Goal: Complete application form

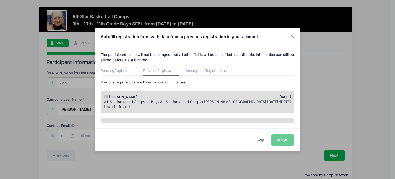
click at [279, 141] on div "Skip Autofill" at bounding box center [198, 139] width 206 height 23
click at [290, 36] on button "Close" at bounding box center [292, 36] width 9 height 9
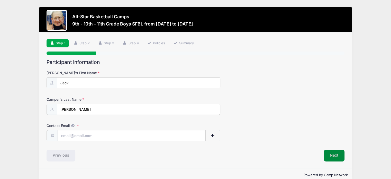
click at [334, 154] on button "Next" at bounding box center [334, 155] width 21 height 12
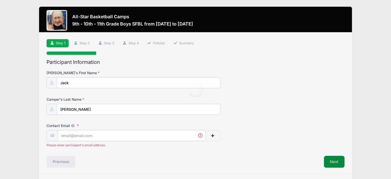
scroll to position [15, 0]
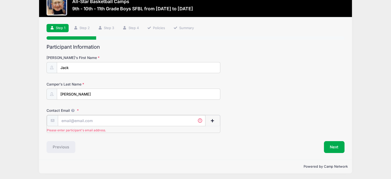
click at [72, 117] on input "Contact Email" at bounding box center [132, 120] width 148 height 11
type input "[EMAIL_ADDRESS][DOMAIN_NAME]"
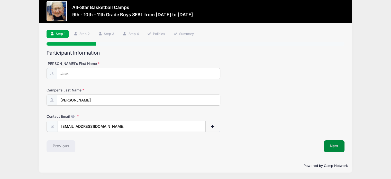
scroll to position [9, 0]
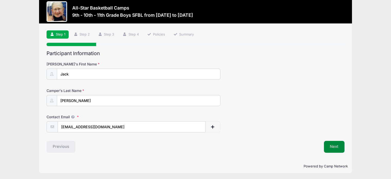
click at [334, 146] on button "Next" at bounding box center [334, 147] width 21 height 12
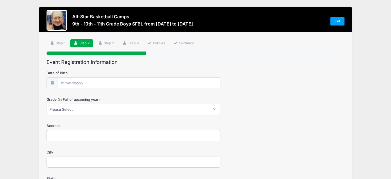
scroll to position [0, 0]
click at [78, 83] on input "Date of Birth" at bounding box center [139, 82] width 162 height 11
click at [70, 82] on input "Date of Birth" at bounding box center [139, 82] width 162 height 11
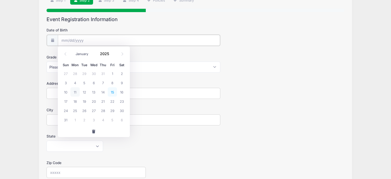
scroll to position [32, 0]
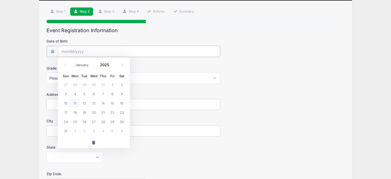
click at [69, 54] on input "Date of Birth" at bounding box center [139, 51] width 162 height 11
click at [66, 64] on icon at bounding box center [65, 64] width 3 height 3
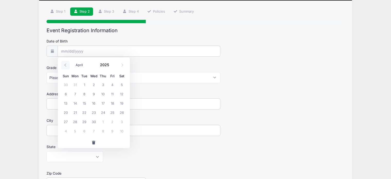
click at [66, 64] on icon at bounding box center [65, 64] width 3 height 3
select select "0"
click at [66, 64] on icon at bounding box center [65, 64] width 3 height 3
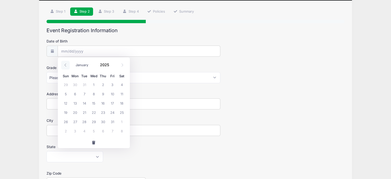
type input "2024"
click at [66, 64] on icon at bounding box center [65, 64] width 3 height 3
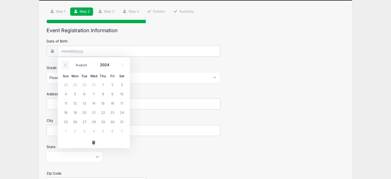
click at [66, 64] on icon at bounding box center [65, 64] width 3 height 3
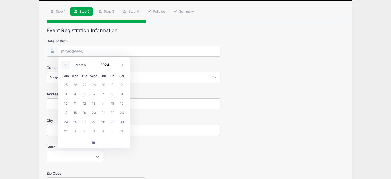
click at [66, 64] on icon at bounding box center [65, 64] width 3 height 3
click at [94, 142] on span "button" at bounding box center [94, 143] width 5 height 4
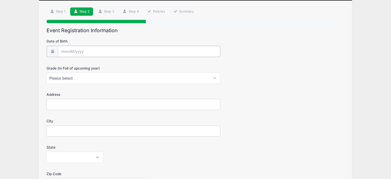
click at [69, 50] on input "Date of Birth" at bounding box center [139, 51] width 162 height 11
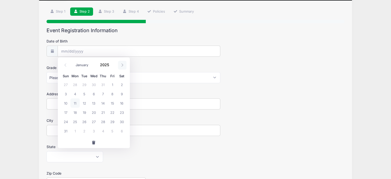
click at [123, 66] on icon at bounding box center [122, 64] width 3 height 3
click at [66, 65] on icon at bounding box center [65, 64] width 3 height 3
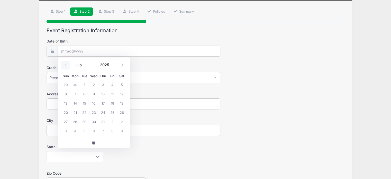
click at [66, 65] on icon at bounding box center [65, 64] width 3 height 3
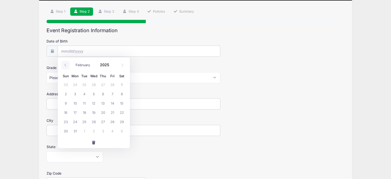
click at [66, 65] on icon at bounding box center [65, 64] width 3 height 3
select select "0"
click at [66, 65] on icon at bounding box center [65, 64] width 3 height 3
type input "2024"
click at [66, 65] on icon at bounding box center [65, 64] width 3 height 3
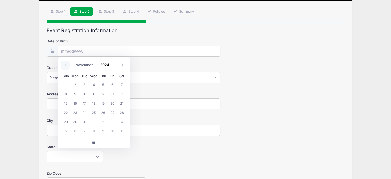
click at [66, 65] on icon at bounding box center [65, 64] width 3 height 3
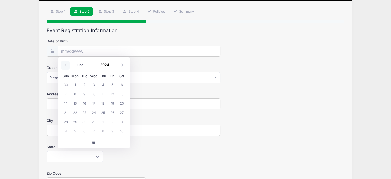
click at [66, 65] on icon at bounding box center [65, 64] width 3 height 3
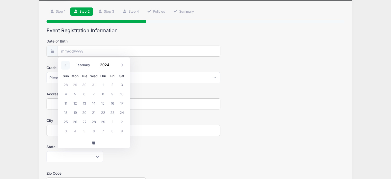
select select "0"
click at [66, 65] on icon at bounding box center [65, 64] width 3 height 3
type input "2023"
click at [66, 65] on icon at bounding box center [65, 64] width 3 height 3
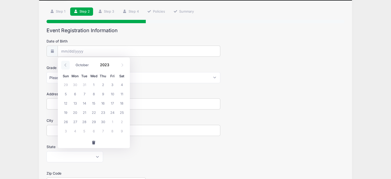
click at [66, 65] on icon at bounding box center [65, 64] width 3 height 3
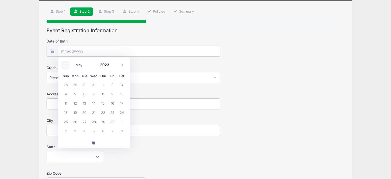
click at [66, 65] on icon at bounding box center [65, 64] width 3 height 3
select select "0"
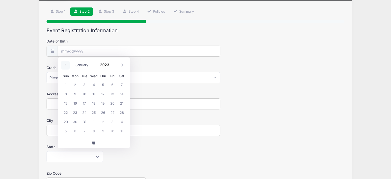
click at [66, 65] on icon at bounding box center [65, 64] width 3 height 3
type input "2022"
click at [66, 65] on icon at bounding box center [65, 64] width 3 height 3
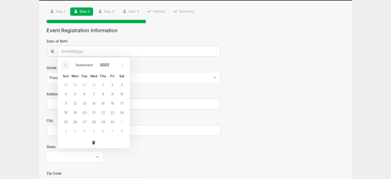
click at [66, 65] on icon at bounding box center [65, 64] width 3 height 3
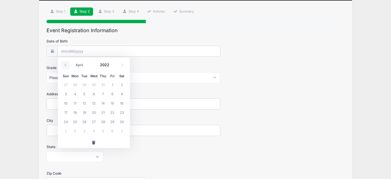
click at [66, 65] on icon at bounding box center [65, 64] width 3 height 3
select select "0"
click at [66, 65] on icon at bounding box center [65, 64] width 3 height 3
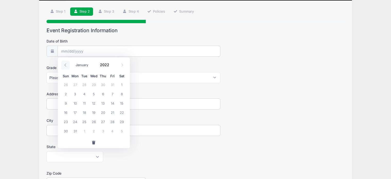
type input "2021"
click at [122, 65] on icon at bounding box center [122, 64] width 3 height 3
select select "0"
click at [66, 64] on icon at bounding box center [65, 64] width 3 height 3
type input "2021"
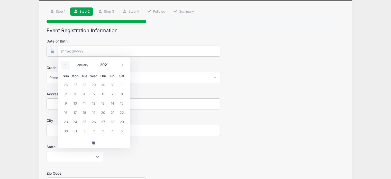
select select "11"
click at [82, 64] on select "January February March April May June July August September October November De…" at bounding box center [84, 65] width 23 height 7
click at [73, 62] on select "January February March April May June July August September October November De…" at bounding box center [84, 65] width 23 height 7
click at [112, 66] on span at bounding box center [113, 67] width 4 height 4
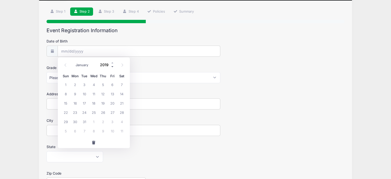
click at [112, 66] on span at bounding box center [113, 67] width 4 height 4
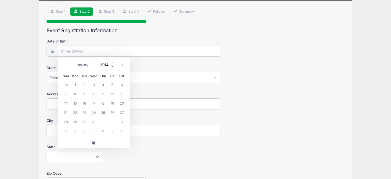
click at [112, 66] on span at bounding box center [113, 67] width 4 height 4
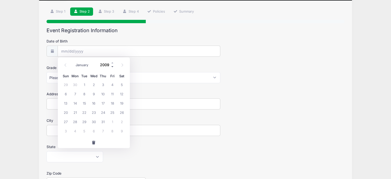
click at [112, 66] on span at bounding box center [113, 67] width 4 height 4
click at [112, 62] on span at bounding box center [113, 63] width 4 height 4
type input "2010"
click at [104, 66] on input "2010" at bounding box center [106, 65] width 17 height 8
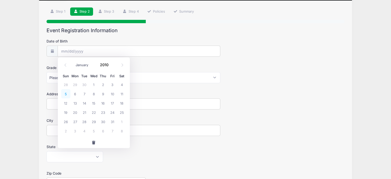
click at [67, 93] on span "5" at bounding box center [65, 93] width 9 height 9
type input "[DATE]"
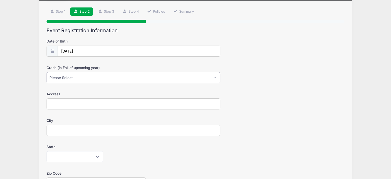
click at [214, 78] on select "Please Select 1st 2nd 3rd 4th 5th 6th 7th 8th 9th 10th 11th 12th" at bounding box center [134, 77] width 174 height 11
select select "9th"
click at [47, 72] on select "Please Select 1st 2nd 3rd 4th 5th 6th 7th 8th 9th 10th 11th 12th" at bounding box center [134, 77] width 174 height 11
click at [81, 102] on input "Address" at bounding box center [134, 103] width 174 height 11
type input "[STREET_ADDRESS]"
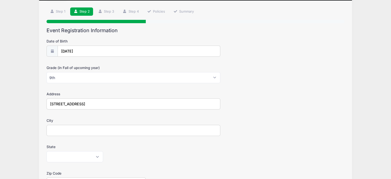
type input "Livonia"
select select "MI"
type input "48154"
type input "[PERSON_NAME]"
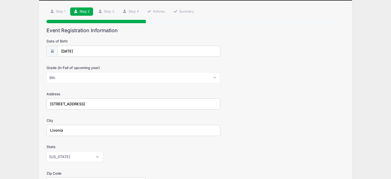
type input "[PHONE_NUMBER]"
type input "[EMAIL_ADDRESS][DOMAIN_NAME]"
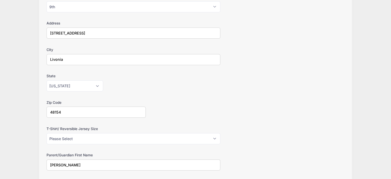
scroll to position [123, 0]
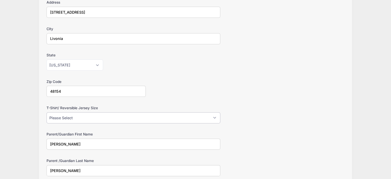
click at [214, 116] on select "Please Select Youth Large Youth XL Adult Small Adult Medium Adult Large Adult XL" at bounding box center [134, 117] width 174 height 11
select select "Adult Small"
click at [47, 112] on select "Please Select Youth Large Youth XL Adult Small Adult Medium Adult Large Adult XL" at bounding box center [134, 117] width 174 height 11
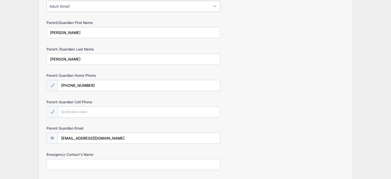
scroll to position [231, 0]
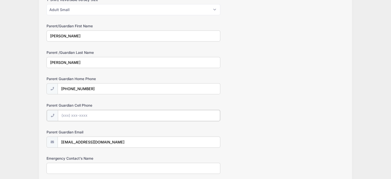
click at [90, 113] on input "Parent Guardian Cell Phone" at bounding box center [139, 115] width 162 height 11
type input "[PHONE_NUMBER]"
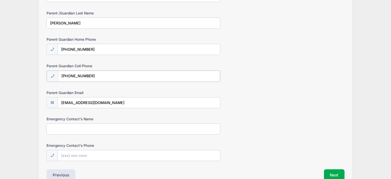
scroll to position [271, 0]
click at [86, 127] on input "Emergency Contact's Name" at bounding box center [134, 128] width 174 height 11
type input "[PERSON_NAME]"
type input "[PHONE_NUMBER]"
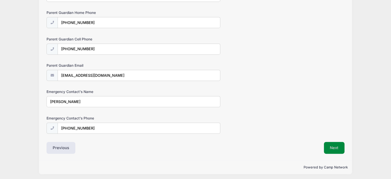
click at [333, 144] on button "Next" at bounding box center [334, 148] width 21 height 12
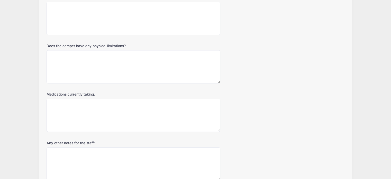
scroll to position [0, 0]
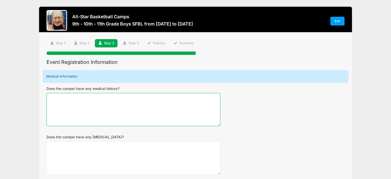
click at [52, 99] on textarea "Does the camper have any medical history?" at bounding box center [134, 109] width 174 height 33
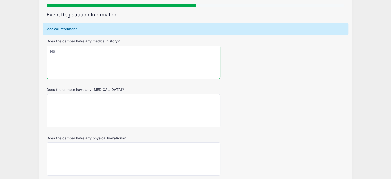
scroll to position [48, 0]
type textarea "No"
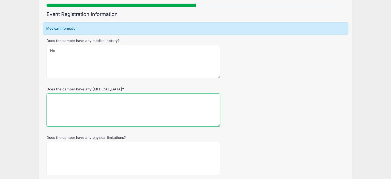
click at [63, 100] on textarea "Does the camper have any [MEDICAL_DATA]?" at bounding box center [134, 109] width 174 height 33
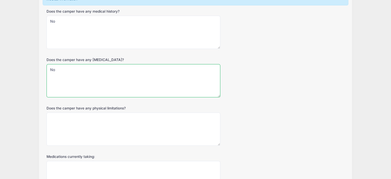
scroll to position [78, 0]
type textarea "No"
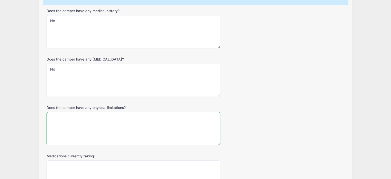
click at [58, 123] on textarea "Does the camper have any physical limitations?" at bounding box center [134, 128] width 174 height 33
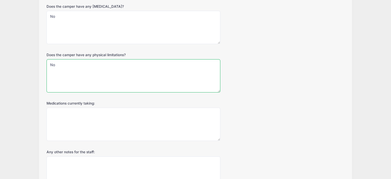
scroll to position [131, 0]
type textarea "No"
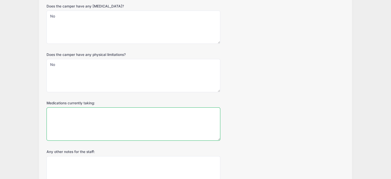
click at [55, 119] on textarea "Medications currently taking:" at bounding box center [134, 123] width 174 height 33
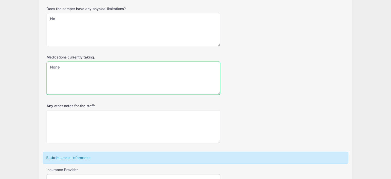
scroll to position [177, 0]
type textarea "None"
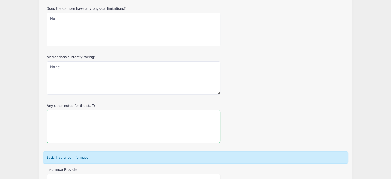
click at [55, 115] on textarea "Any other notes for the staff:" at bounding box center [134, 126] width 174 height 33
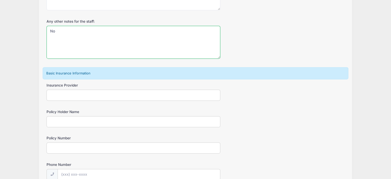
scroll to position [263, 0]
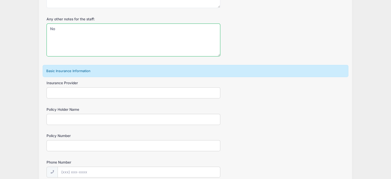
type textarea "No"
click at [55, 91] on input "Insurance Provider" at bounding box center [134, 92] width 174 height 11
type input "BCBS Federal"
click at [77, 120] on input "Policy Holder Name" at bounding box center [134, 119] width 174 height 11
type input "[PERSON_NAME]"
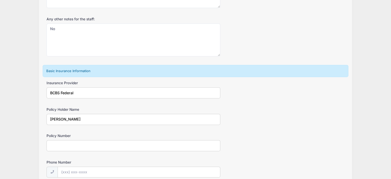
click at [61, 145] on input "Policy Number" at bounding box center [134, 145] width 174 height 11
type input "R58878509"
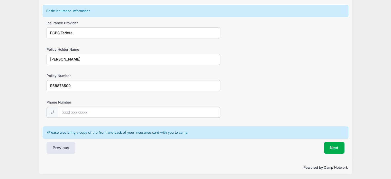
click at [88, 110] on input "Phone Number" at bounding box center [139, 112] width 162 height 11
type input "(1"
type input "[PHONE_NUMBER]"
click at [337, 145] on button "Next" at bounding box center [334, 147] width 21 height 12
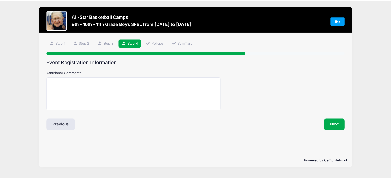
scroll to position [0, 0]
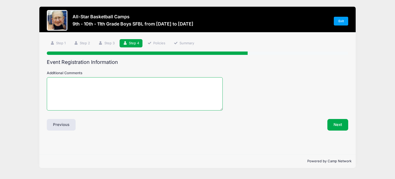
click at [49, 77] on textarea "Additional Comments" at bounding box center [135, 93] width 176 height 33
type textarea "No"
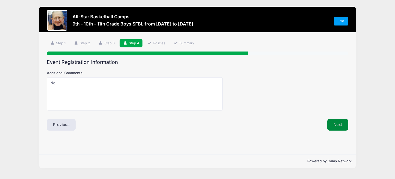
click at [338, 127] on button "Next" at bounding box center [338, 125] width 21 height 12
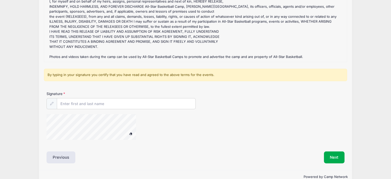
scroll to position [87, 0]
click at [81, 102] on input "Signature" at bounding box center [126, 103] width 138 height 11
type input "[PERSON_NAME]"
click at [332, 157] on button "Next" at bounding box center [334, 157] width 21 height 12
click at [330, 157] on button "Next" at bounding box center [334, 157] width 21 height 12
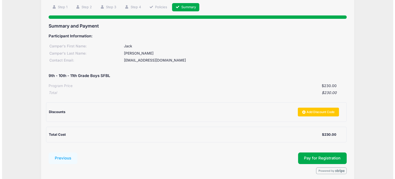
scroll to position [37, 0]
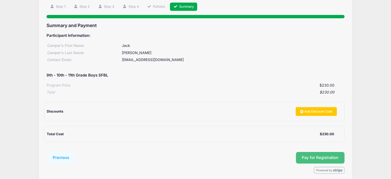
click at [326, 156] on span "Pay for Registration" at bounding box center [320, 157] width 37 height 5
